Goal: Check status: Check status

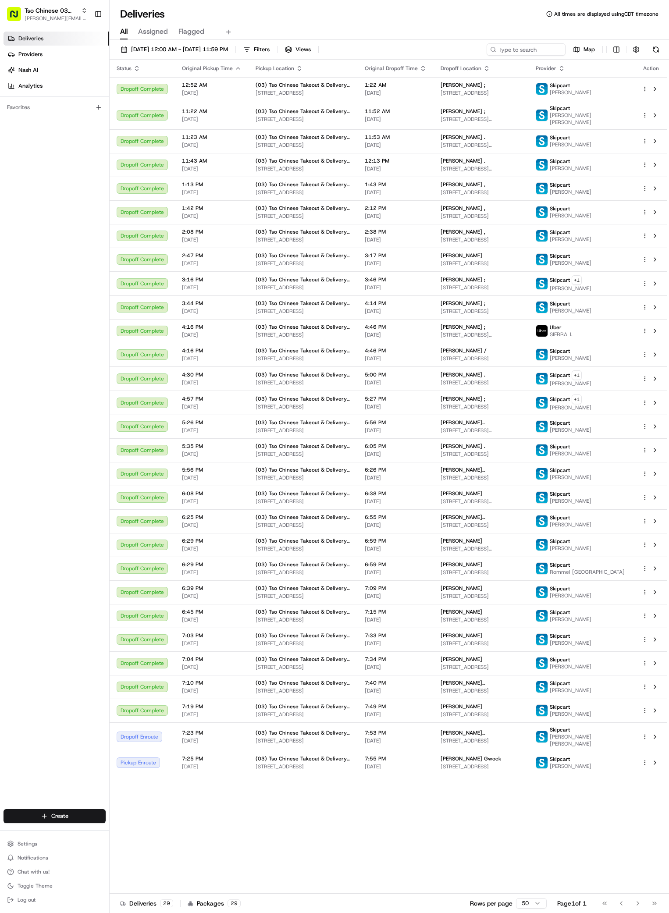
click at [461, 765] on span "[STREET_ADDRESS]" at bounding box center [481, 766] width 81 height 7
click at [427, 763] on span "[DATE]" at bounding box center [396, 766] width 62 height 7
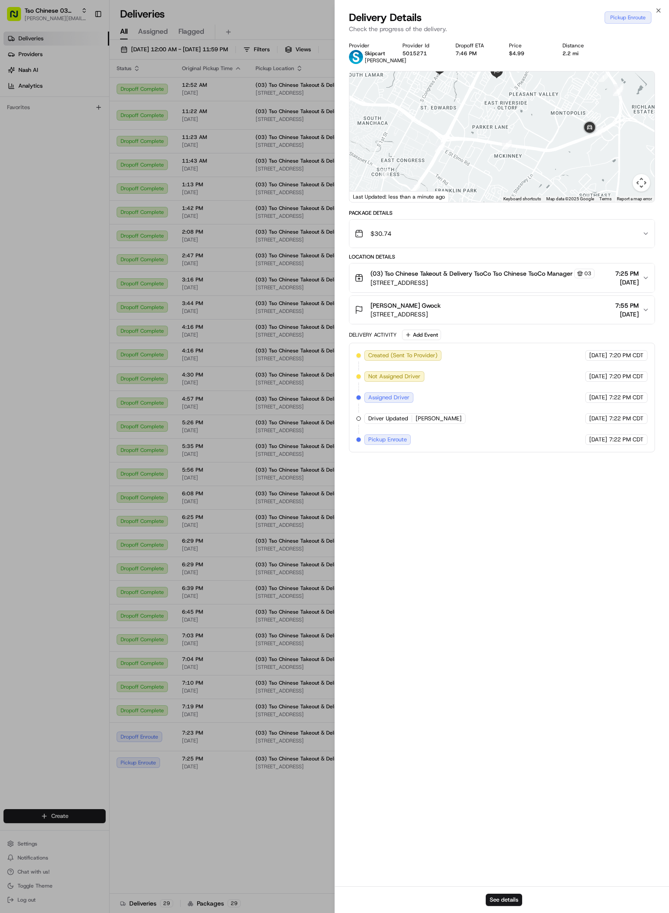
click at [642, 187] on button "Map camera controls" at bounding box center [642, 183] width 18 height 18
click at [598, 148] on button "Move up" at bounding box center [598, 139] width 18 height 18
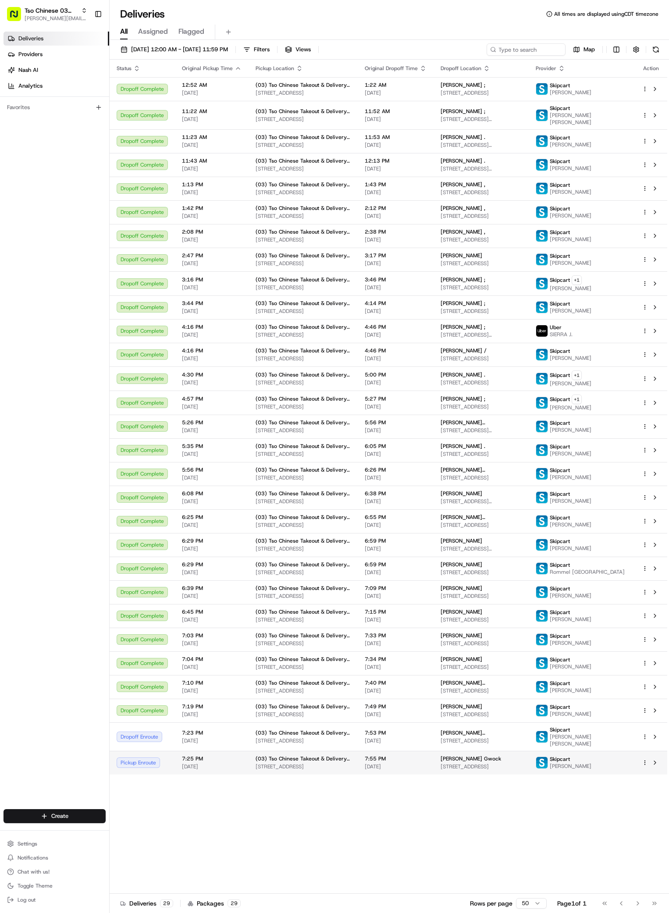
click at [522, 764] on span "[STREET_ADDRESS]" at bounding box center [481, 766] width 81 height 7
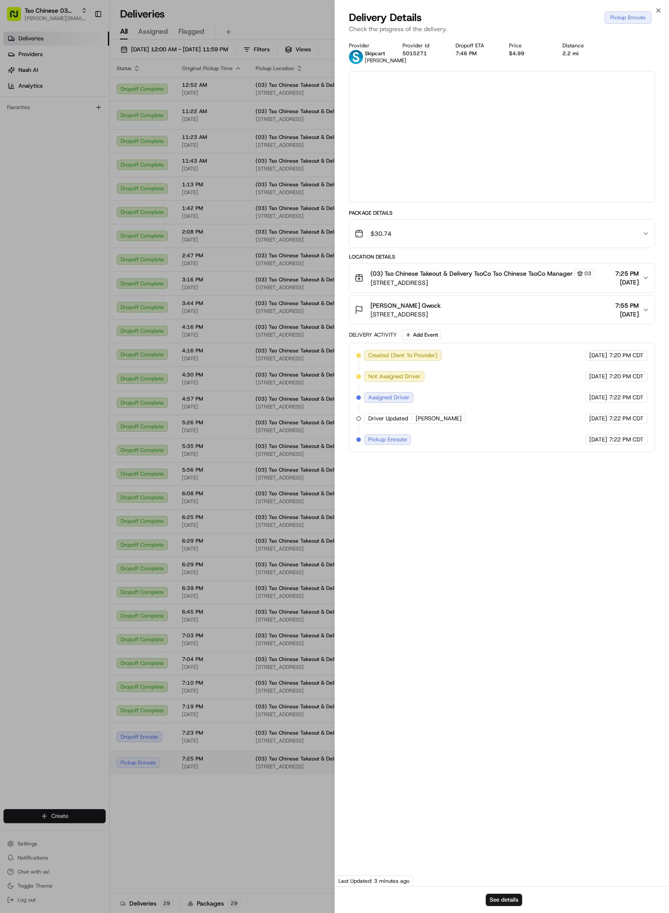
click at [522, 764] on div at bounding box center [334, 456] width 669 height 913
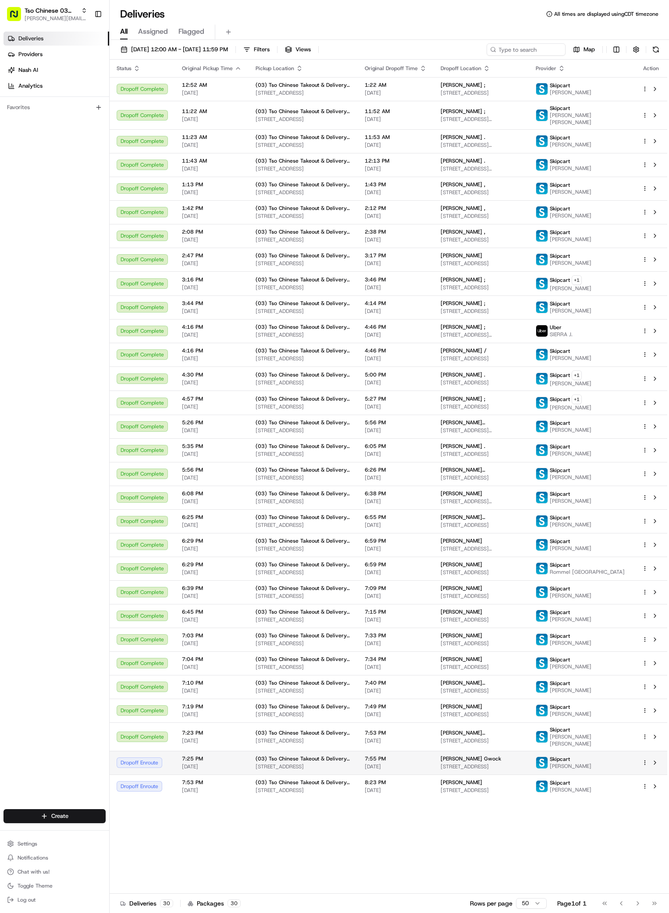
click at [522, 763] on span "[STREET_ADDRESS]" at bounding box center [481, 766] width 81 height 7
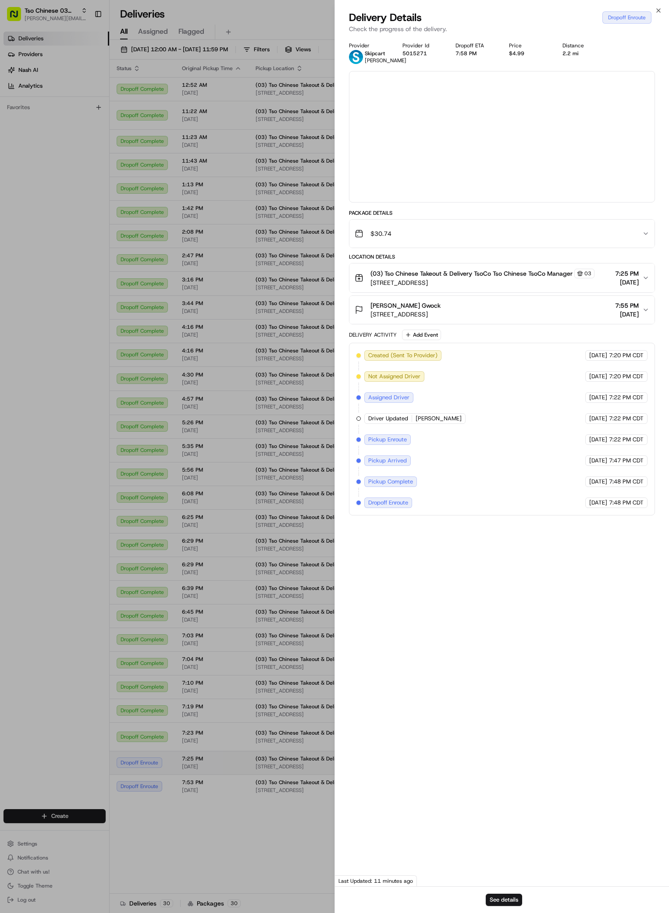
click at [538, 762] on div at bounding box center [334, 456] width 669 height 913
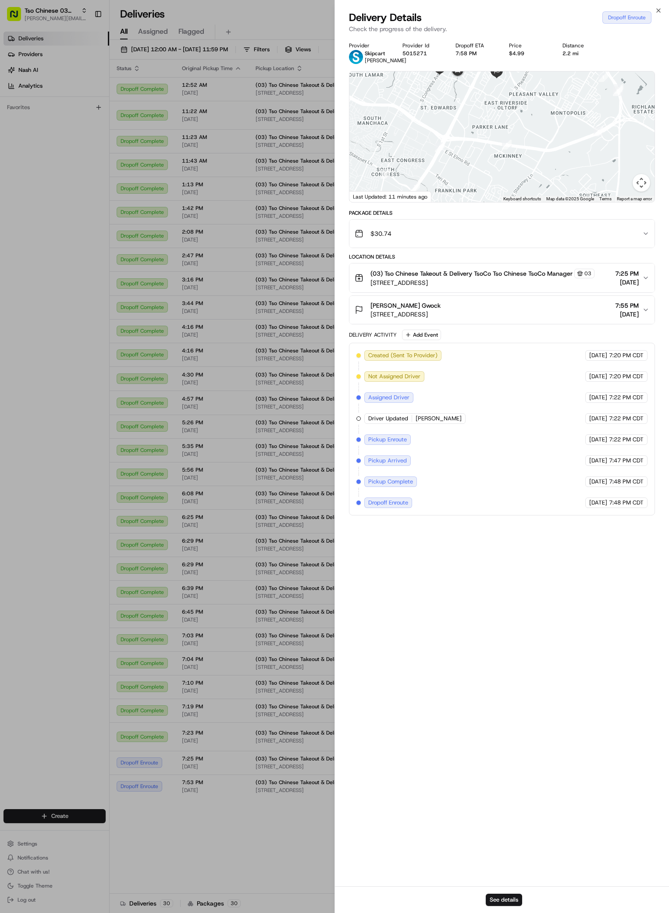
click at [642, 185] on button "Map camera controls" at bounding box center [642, 183] width 18 height 18
click at [599, 146] on button "Move up" at bounding box center [598, 139] width 18 height 18
